Goal: Task Accomplishment & Management: Complete application form

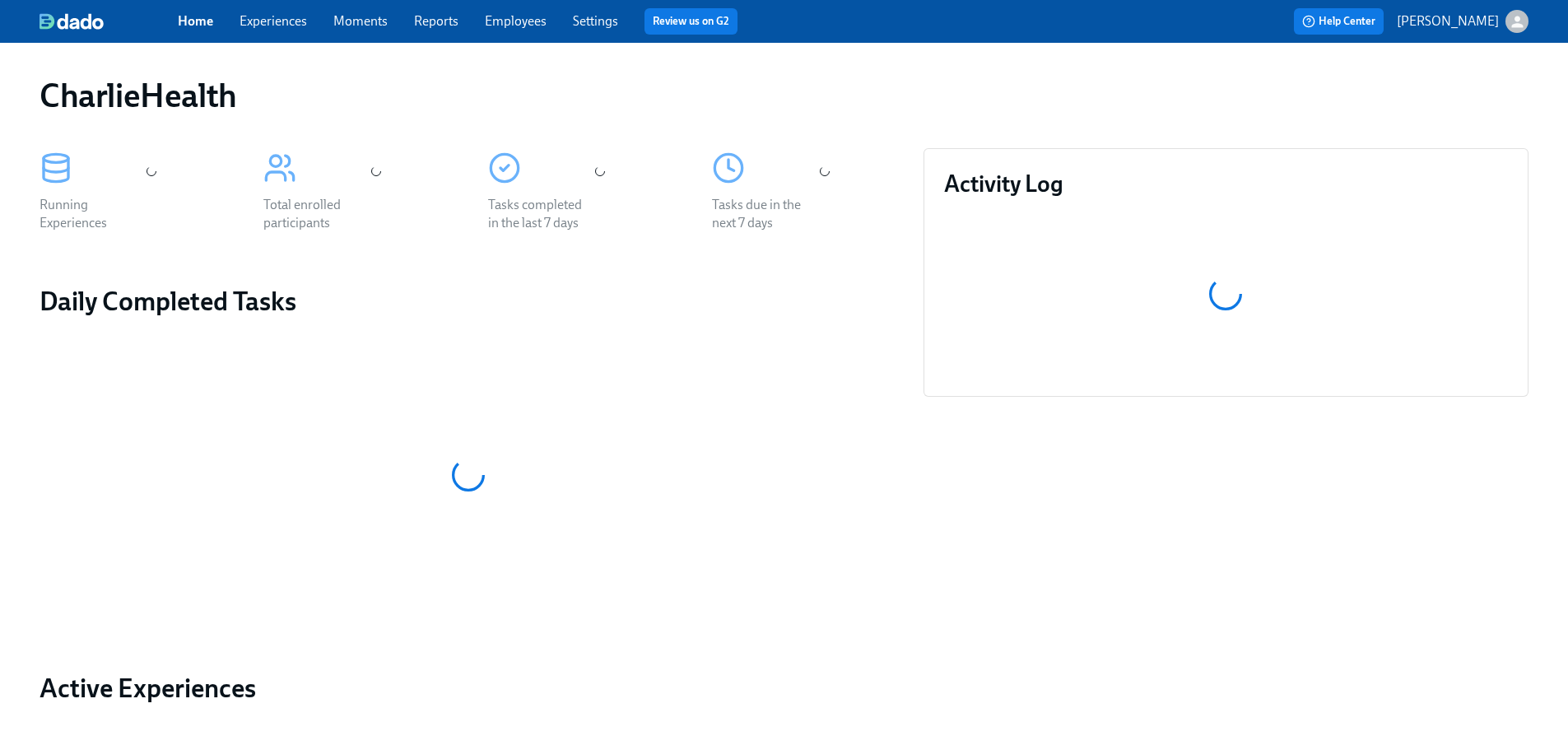
click at [498, 29] on span "Employees" at bounding box center [515, 21] width 62 height 18
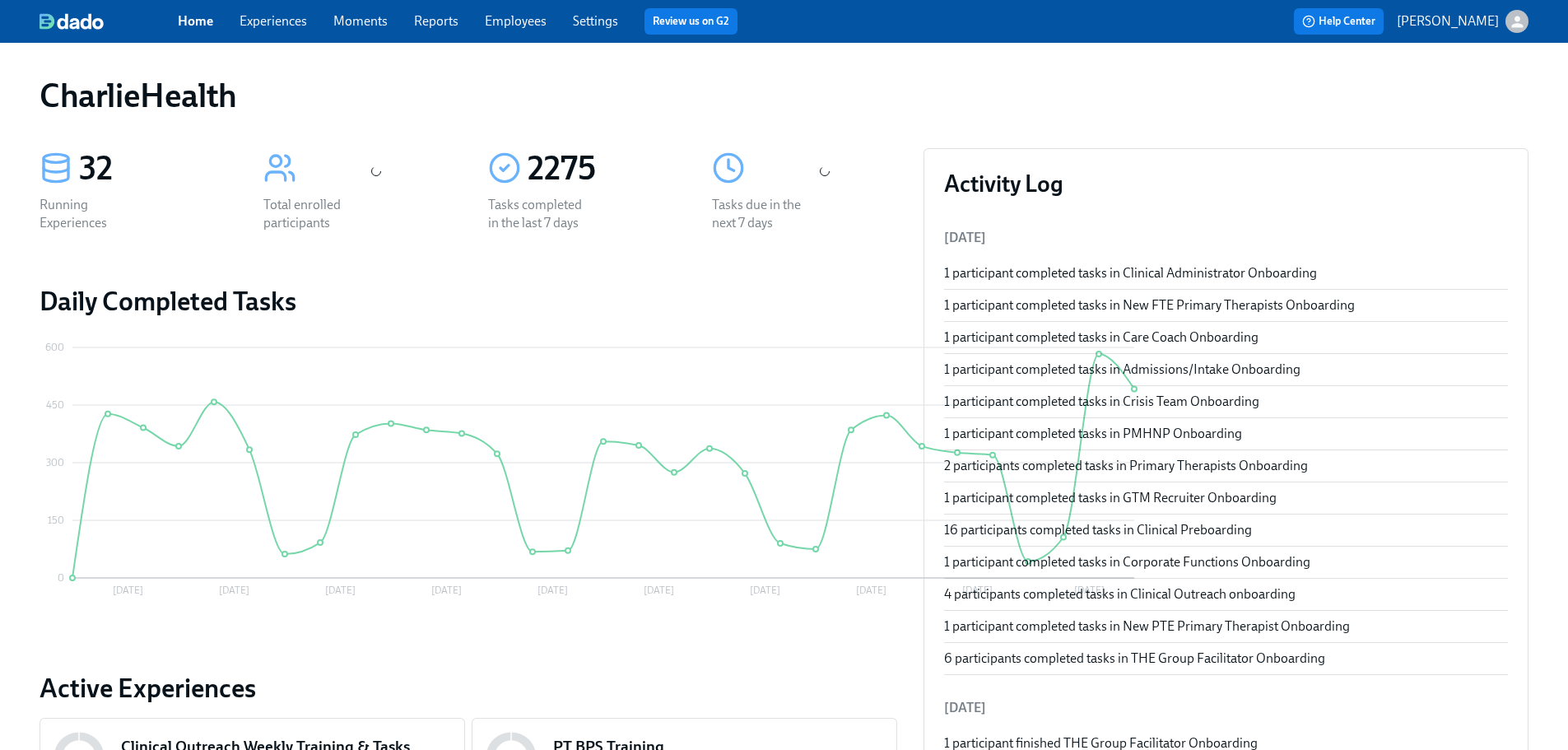
click at [515, 18] on link "Employees" at bounding box center [515, 21] width 62 height 16
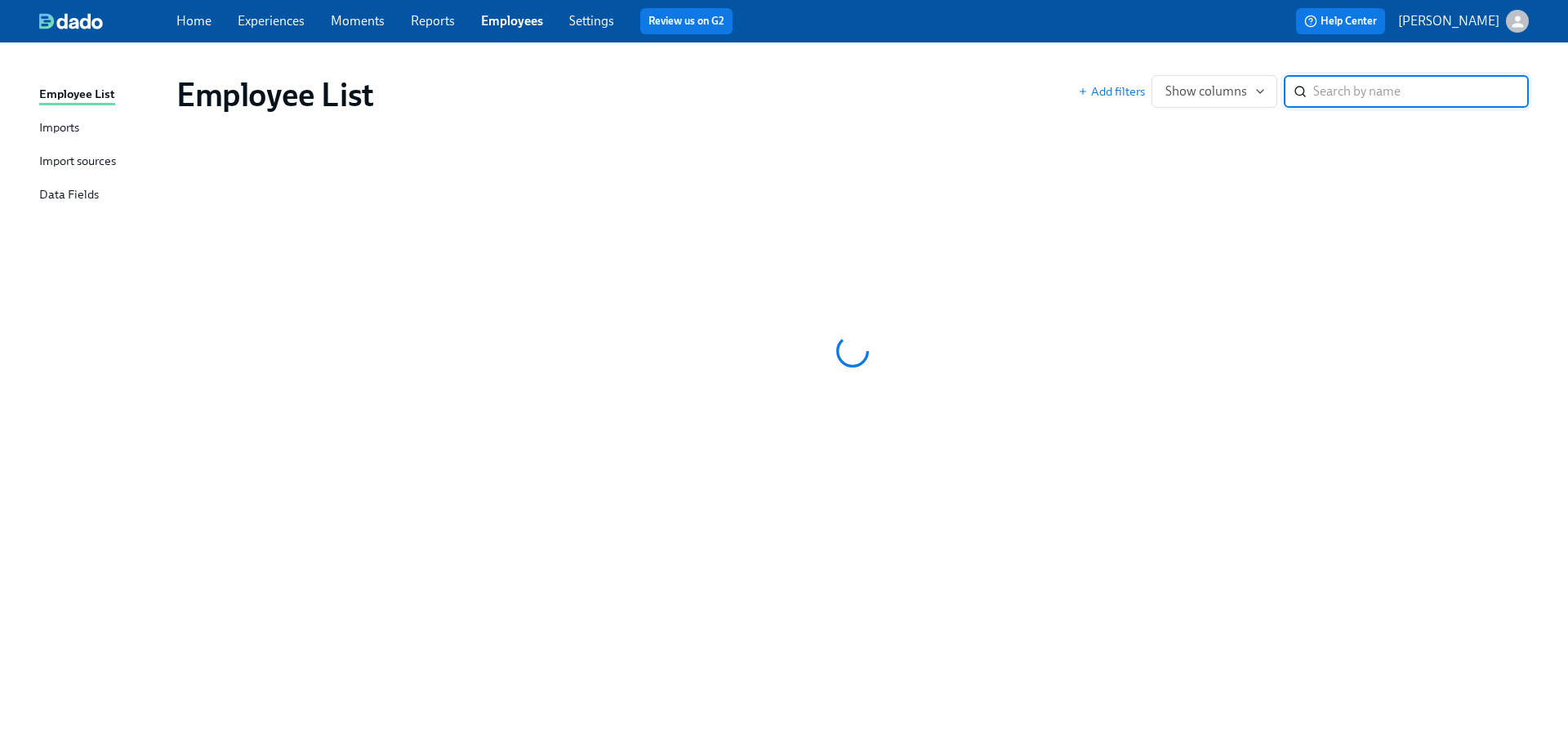
click at [1360, 89] on input "search" at bounding box center [1421, 91] width 216 height 33
type input "[PERSON_NAME]"
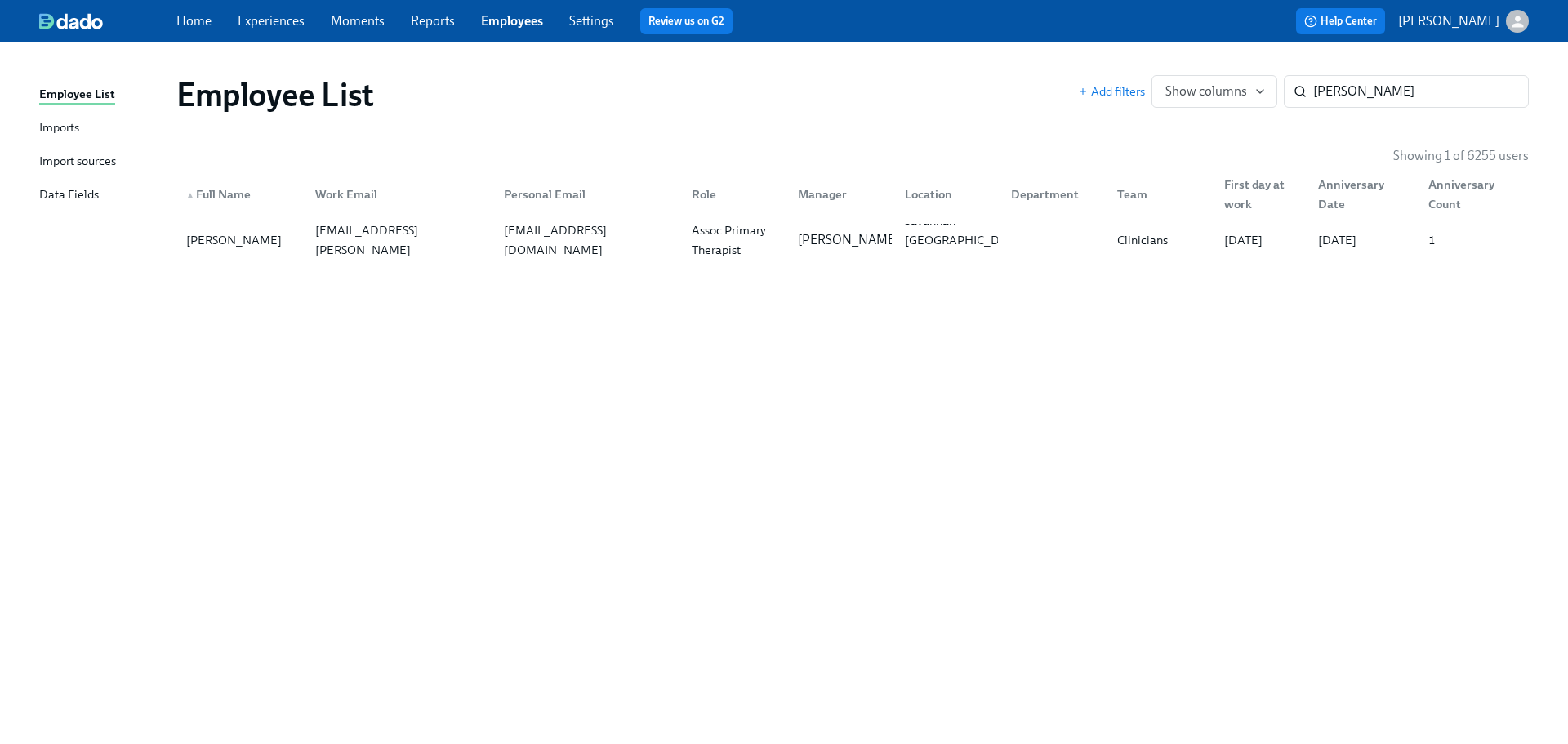
click at [589, 214] on div "▲ Full Name Work Email Personal Email Role Manager Location Department Team Fir…" at bounding box center [853, 191] width 1353 height 52
click at [610, 232] on div "[EMAIL_ADDRESS][DOMAIN_NAME]" at bounding box center [588, 240] width 182 height 40
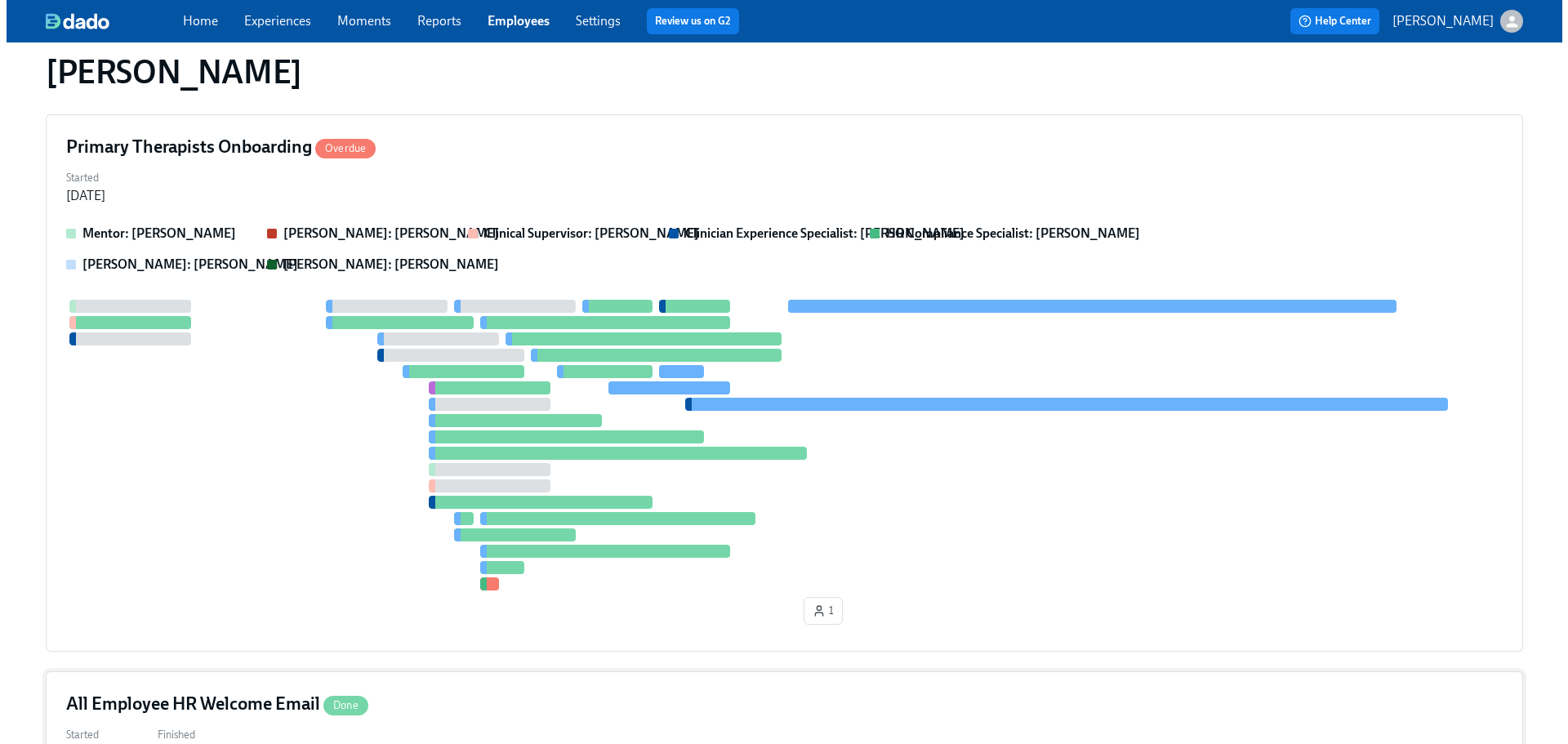
scroll to position [876, 0]
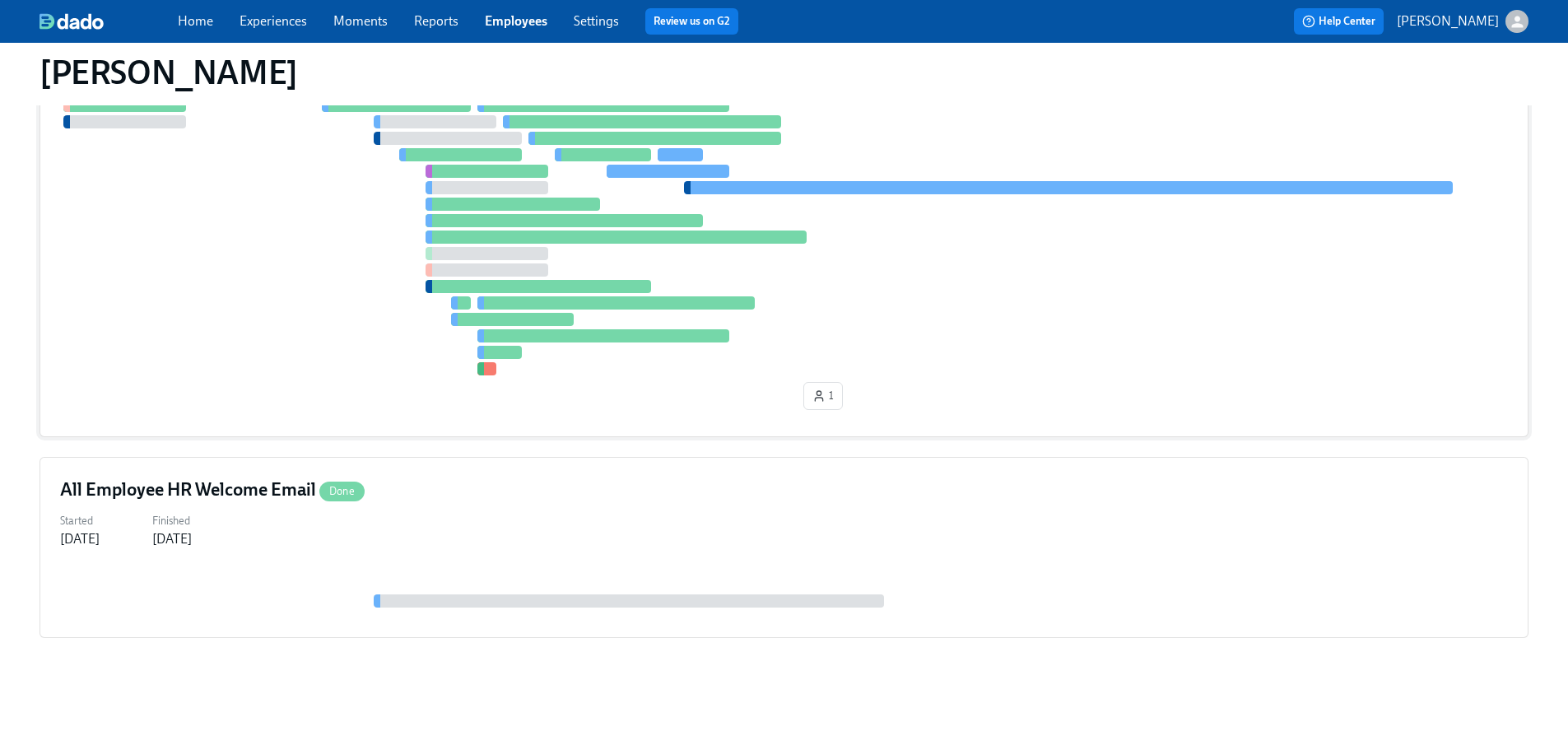
click at [866, 417] on div "Primary Therapists Onboarding Overdue Started [DATE] Mentor: [PERSON_NAME] [PER…" at bounding box center [784, 166] width 1489 height 542
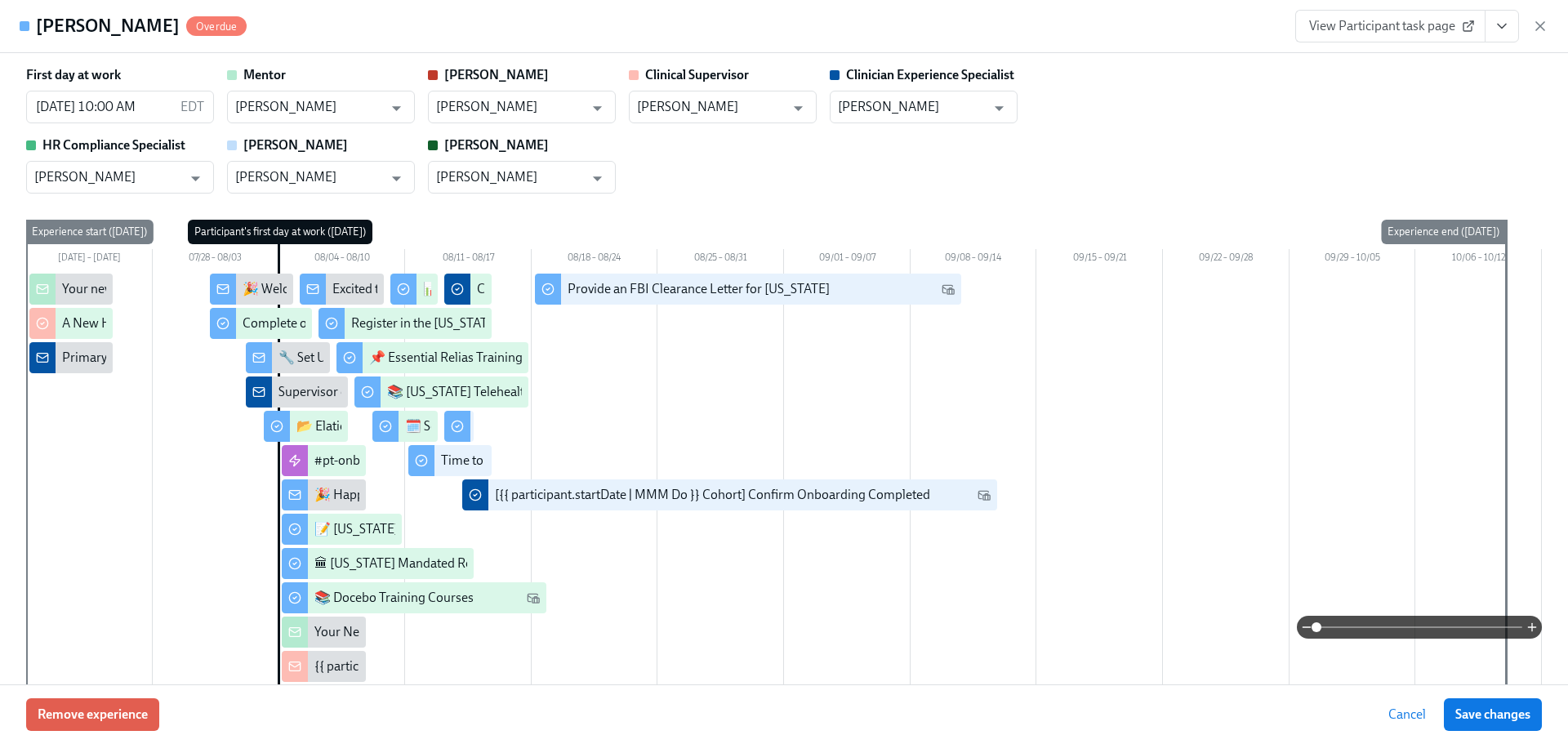
click at [1496, 28] on icon "View task page" at bounding box center [1502, 26] width 16 height 16
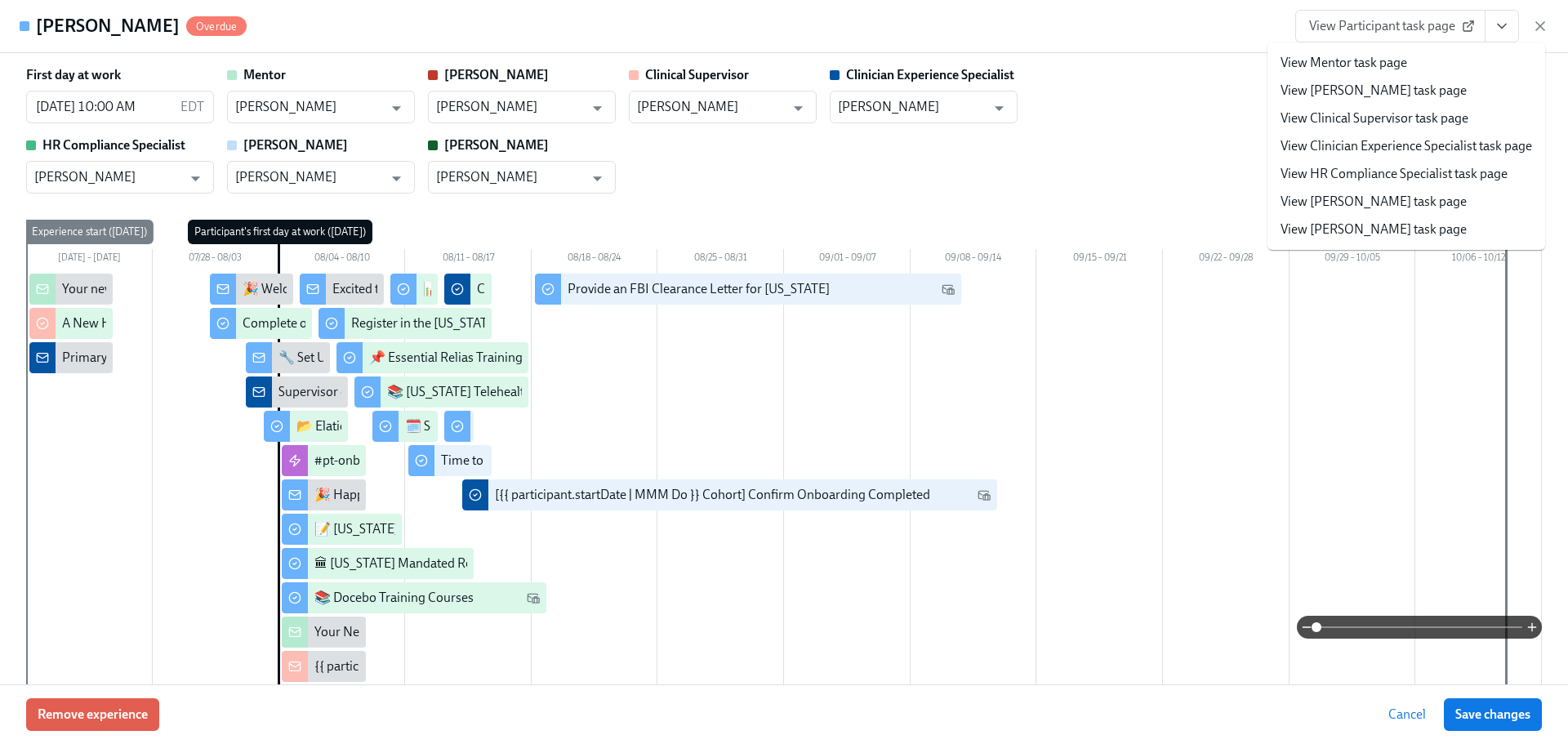
click at [1442, 179] on link "View HR Compliance Specialist task page" at bounding box center [1394, 174] width 227 height 18
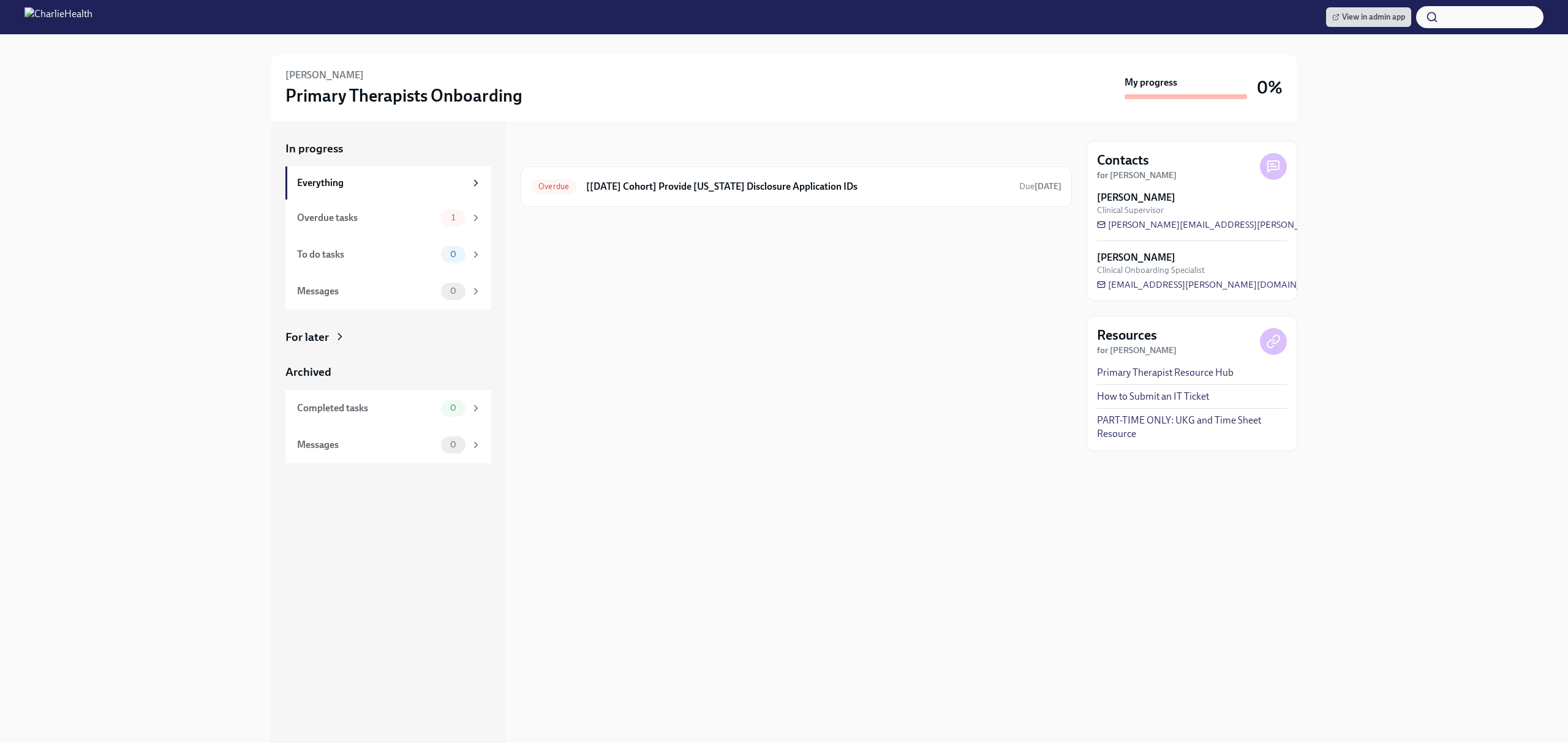
click at [792, 422] on div "In progress Overdue [Aug 4th Cohort] Provide Utah Disclosure Application IDs Du…" at bounding box center [796, 432] width 551 height 622
click at [741, 170] on div "Overdue [Aug 4th Cohort] Provide Utah Disclosure Application IDs Due 12 days ago" at bounding box center [796, 186] width 551 height 41
click at [748, 177] on div "Overdue [Aug 4th Cohort] Provide Utah Disclosure Application IDs Due 12 days ago" at bounding box center [796, 186] width 530 height 19
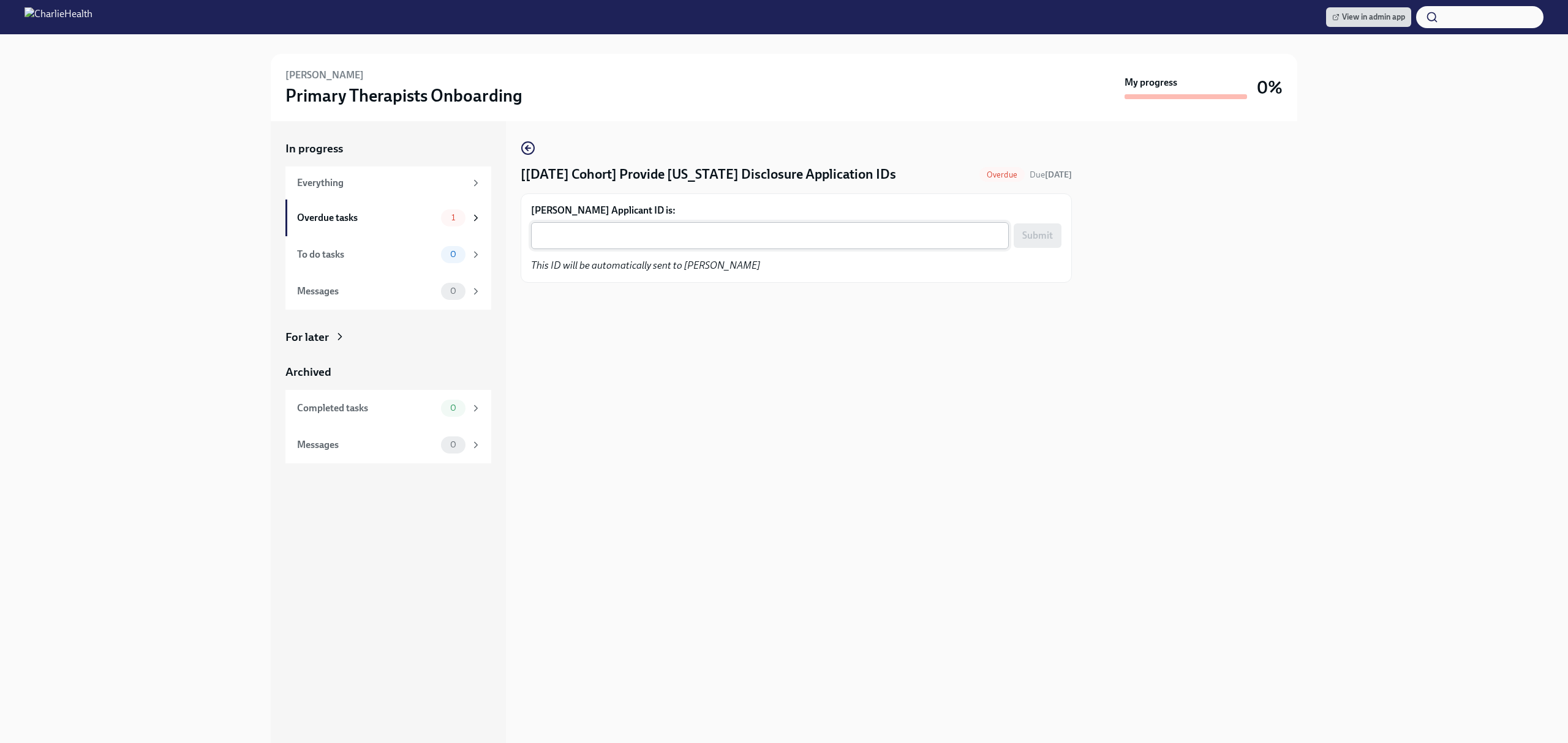
click at [721, 243] on textarea "Molly Ziblut's Applicant ID is:" at bounding box center [770, 235] width 463 height 15
paste textarea "1242482"
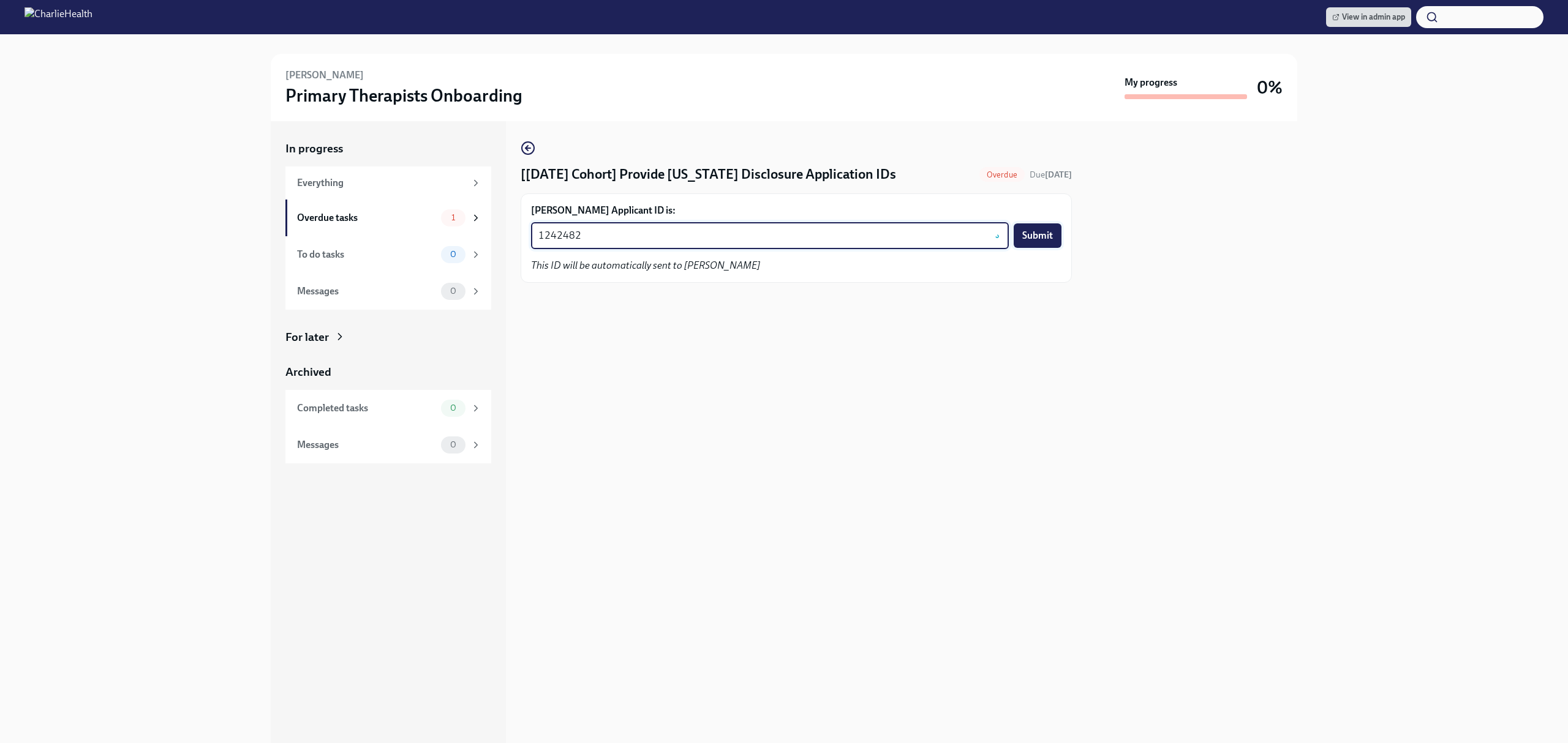
type textarea "1242482"
click at [1047, 239] on span "Submit" at bounding box center [1037, 235] width 30 height 12
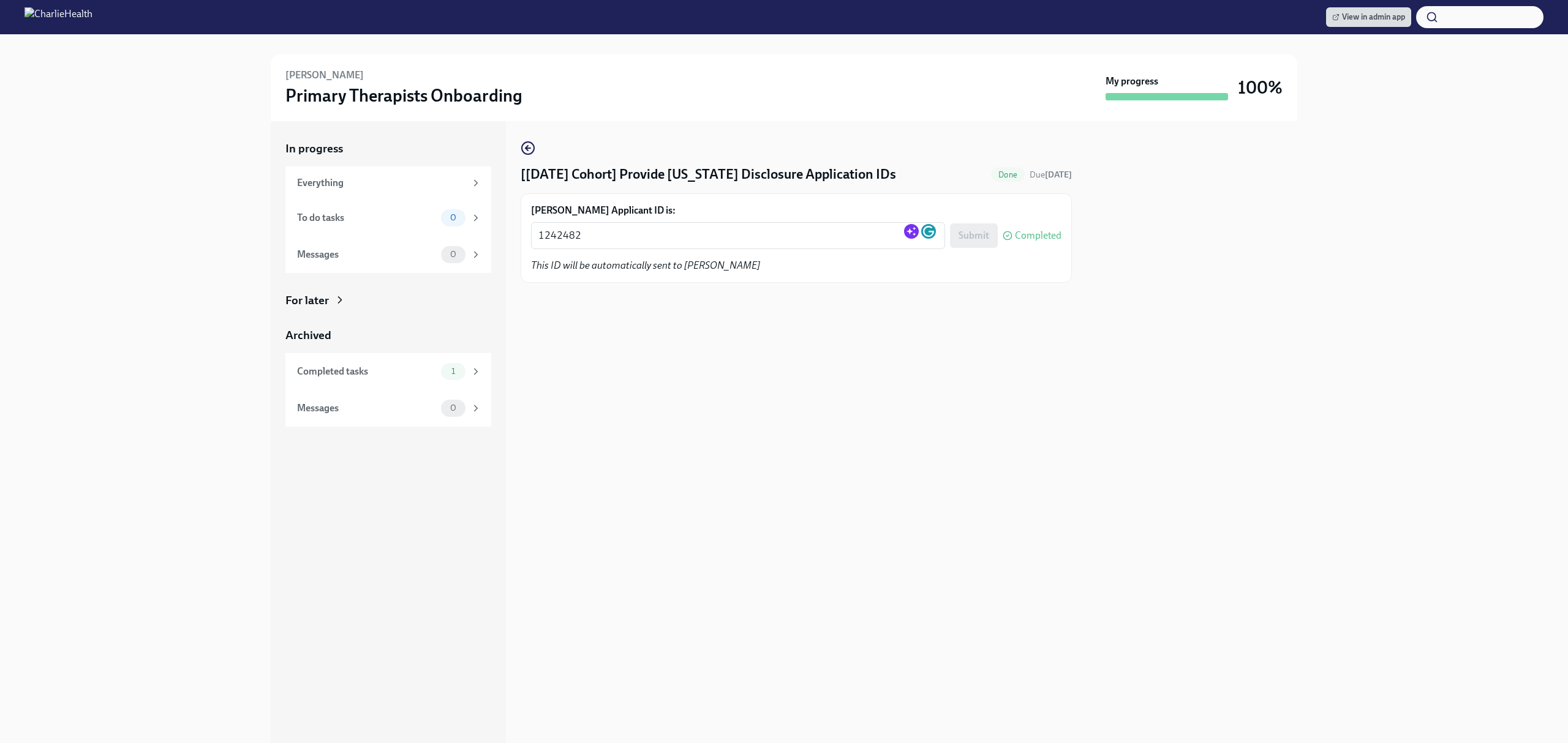
drag, startPoint x: 713, startPoint y: 483, endPoint x: 68, endPoint y: 390, distance: 651.7
click at [713, 483] on div "[Aug 4th Cohort] Provide Utah Disclosure Application IDs Done Due 12 days ago M…" at bounding box center [796, 432] width 551 height 622
click at [582, 231] on textarea "1242482" at bounding box center [738, 235] width 399 height 15
